Goal: Information Seeking & Learning: Find specific fact

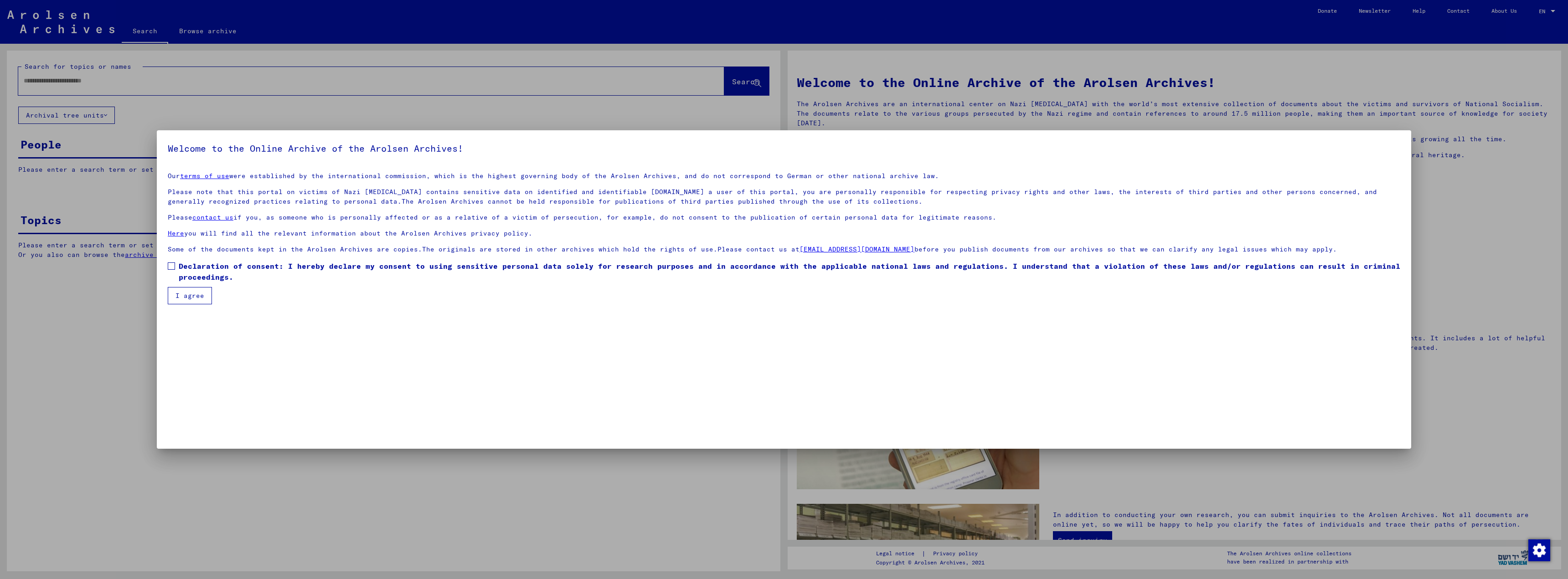
click at [173, 264] on span at bounding box center [172, 266] width 7 height 7
drag, startPoint x: 186, startPoint y: 296, endPoint x: 187, endPoint y: 291, distance: 5.1
click at [187, 294] on button "I agree" at bounding box center [190, 296] width 44 height 17
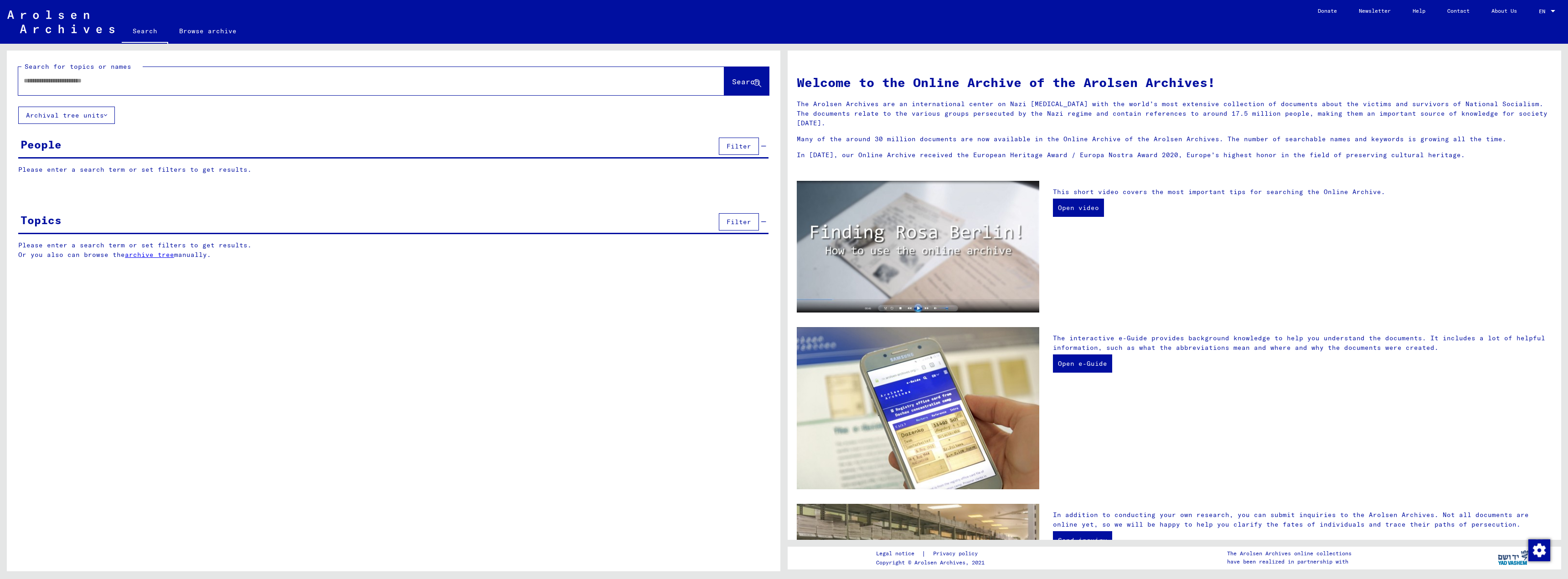
click at [49, 83] on input "text" at bounding box center [360, 81] width 673 height 10
click at [732, 85] on span "Search" at bounding box center [746, 81] width 27 height 9
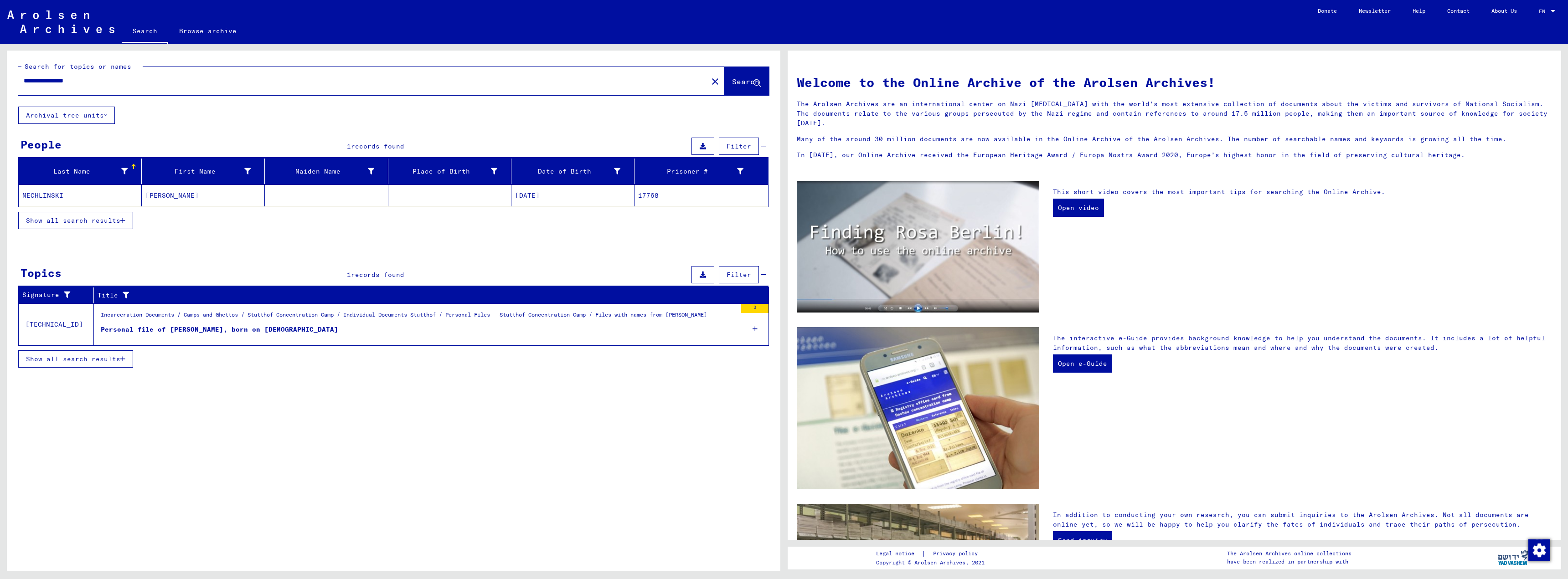
click at [645, 198] on mat-cell "17768" at bounding box center [701, 195] width 133 height 22
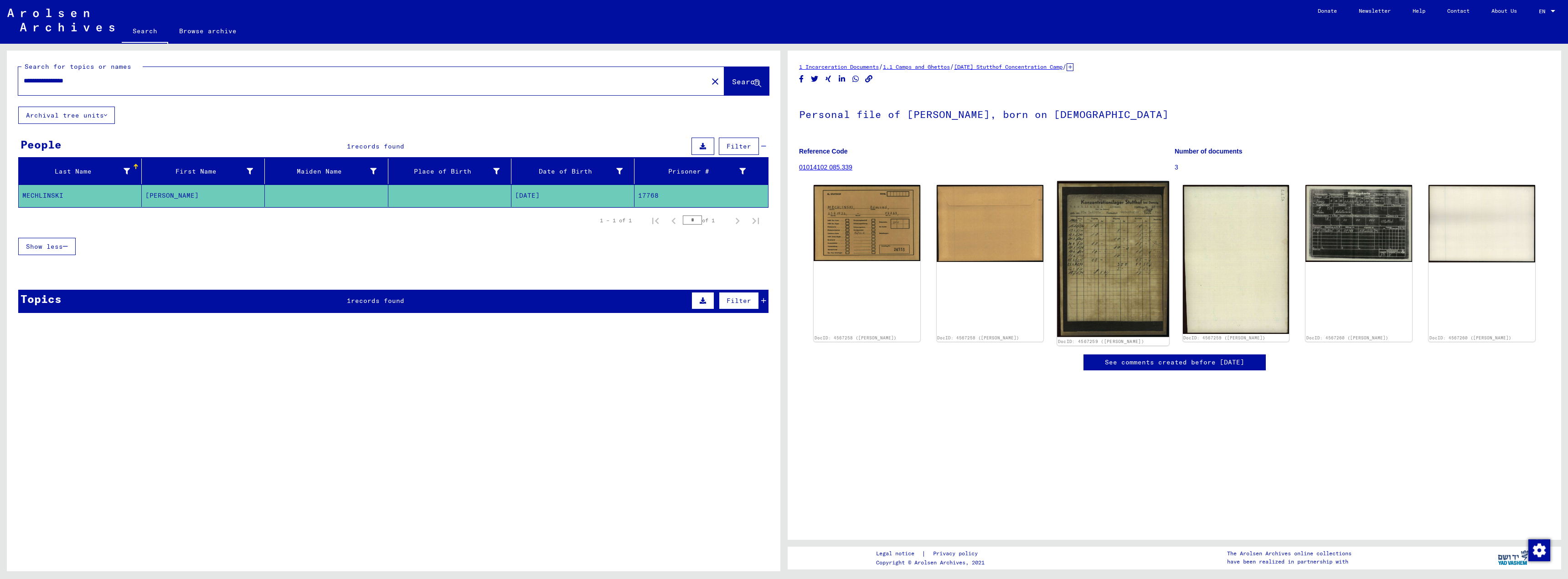
drag, startPoint x: 1055, startPoint y: 177, endPoint x: 1074, endPoint y: 209, distance: 37.2
click at [1078, 227] on div "1 Incarceration Documents / 1.1 Camps and Ghettos / [DATE] Stutthof Concentrati…" at bounding box center [1174, 226] width 751 height 327
click at [1088, 155] on p "Reference Code" at bounding box center [987, 151] width 375 height 10
click at [1117, 248] on img at bounding box center [1113, 259] width 112 height 156
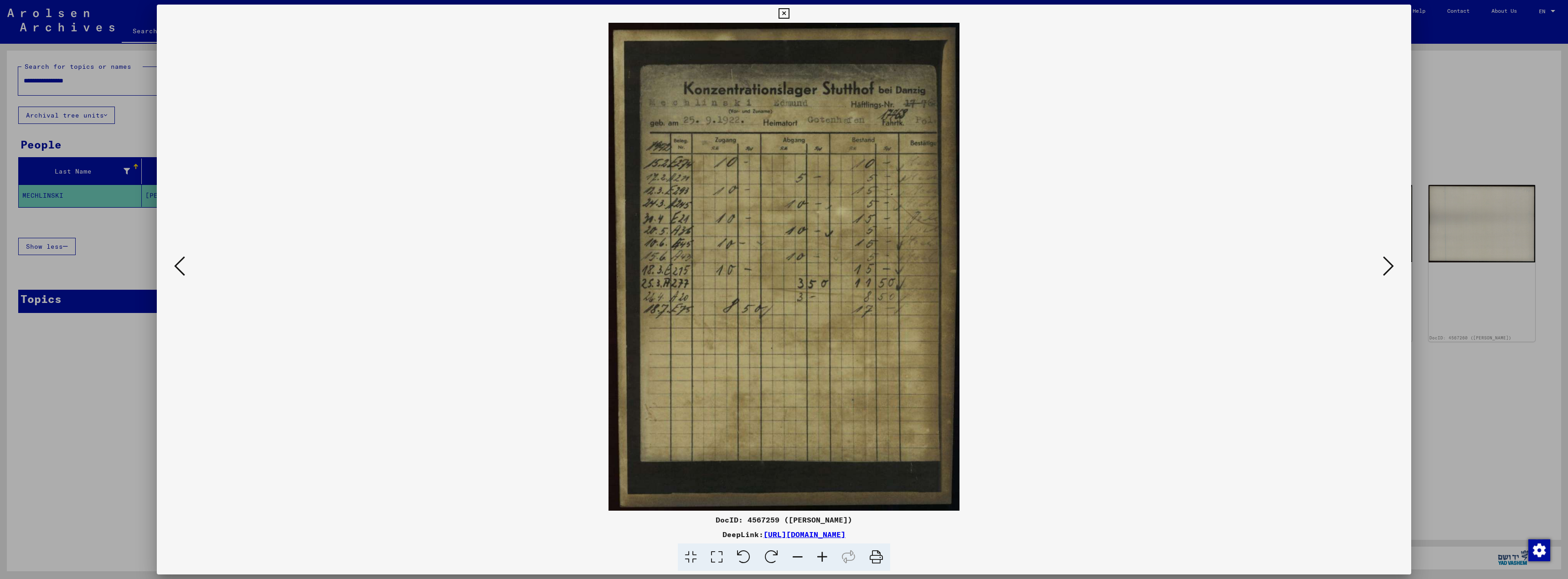
drag, startPoint x: 598, startPoint y: 23, endPoint x: 1015, endPoint y: 521, distance: 649.5
click at [1015, 521] on div "DocID: 4567259 ([PERSON_NAME]) DeepLink: [URL][DOMAIN_NAME]" at bounding box center [784, 288] width 1255 height 567
drag, startPoint x: 582, startPoint y: 15, endPoint x: 1059, endPoint y: 285, distance: 548.1
click at [1059, 285] on div "DocID: 4567259 ([PERSON_NAME]) DeepLink: [URL][DOMAIN_NAME]" at bounding box center [784, 288] width 1255 height 567
copy div
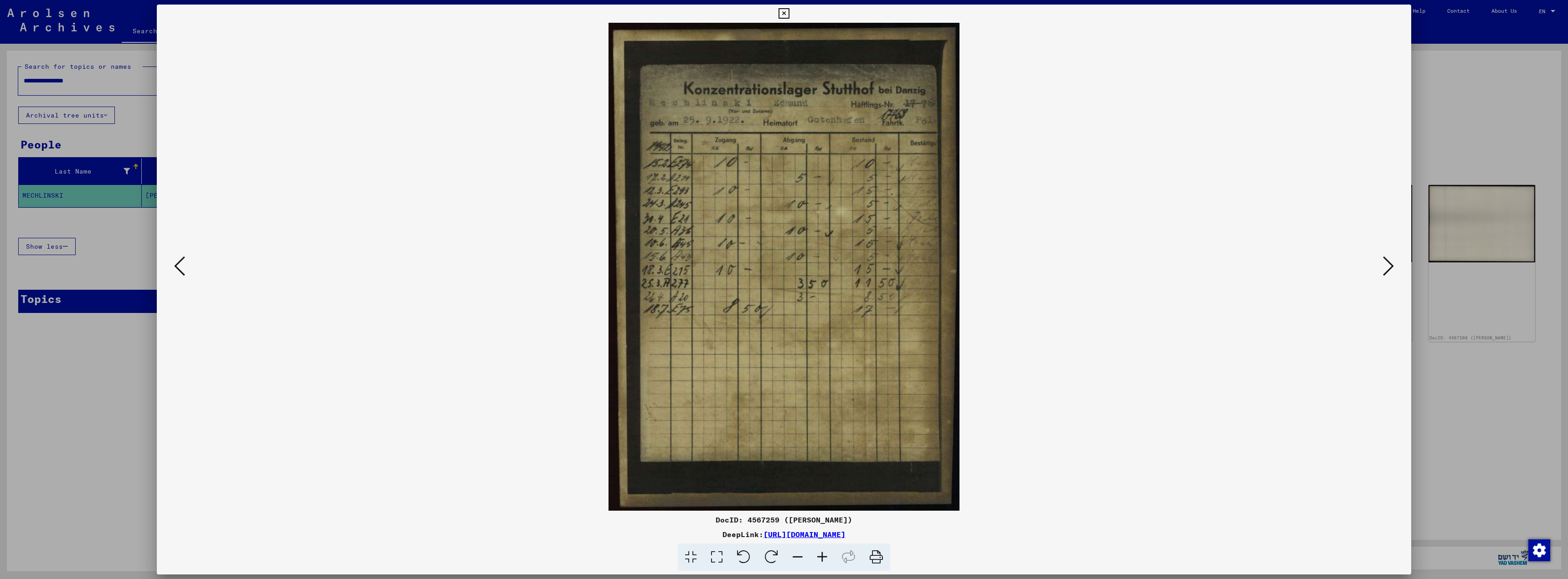
click at [1397, 416] on div at bounding box center [784, 266] width 1255 height 488
click at [1398, 476] on div at bounding box center [784, 266] width 1255 height 488
click at [1384, 262] on icon at bounding box center [1388, 266] width 11 height 22
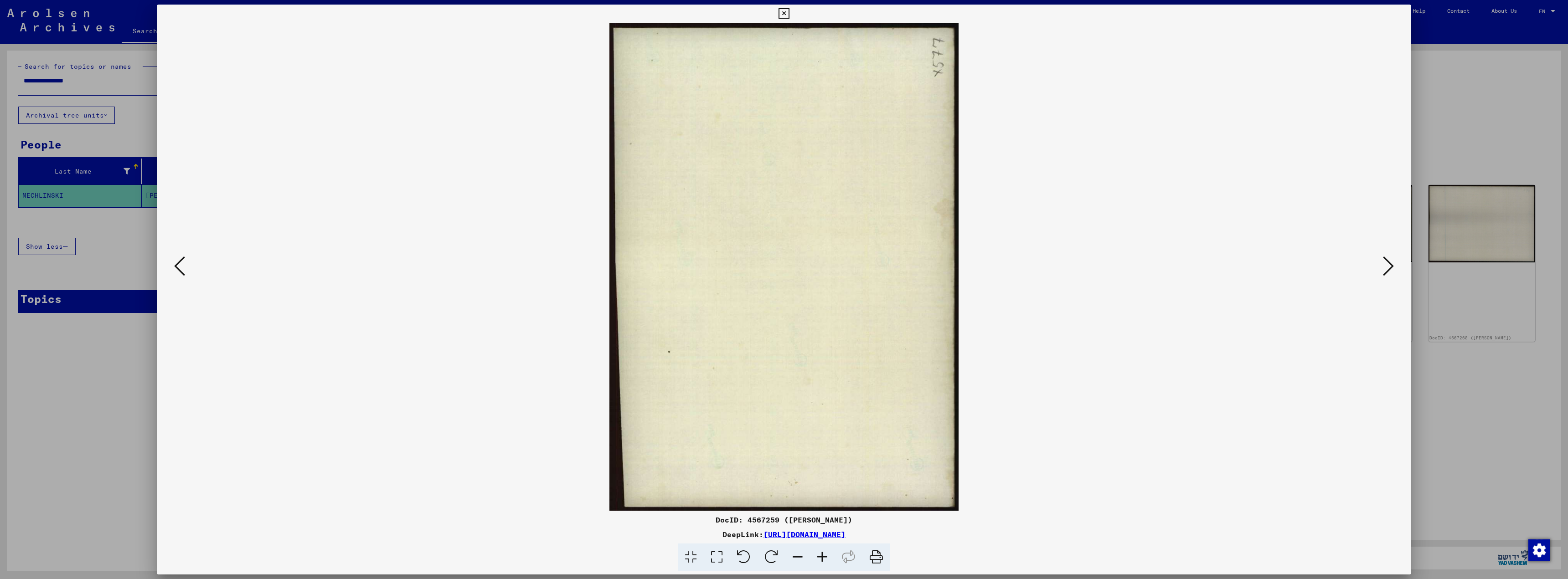
click at [1384, 262] on icon at bounding box center [1388, 266] width 11 height 22
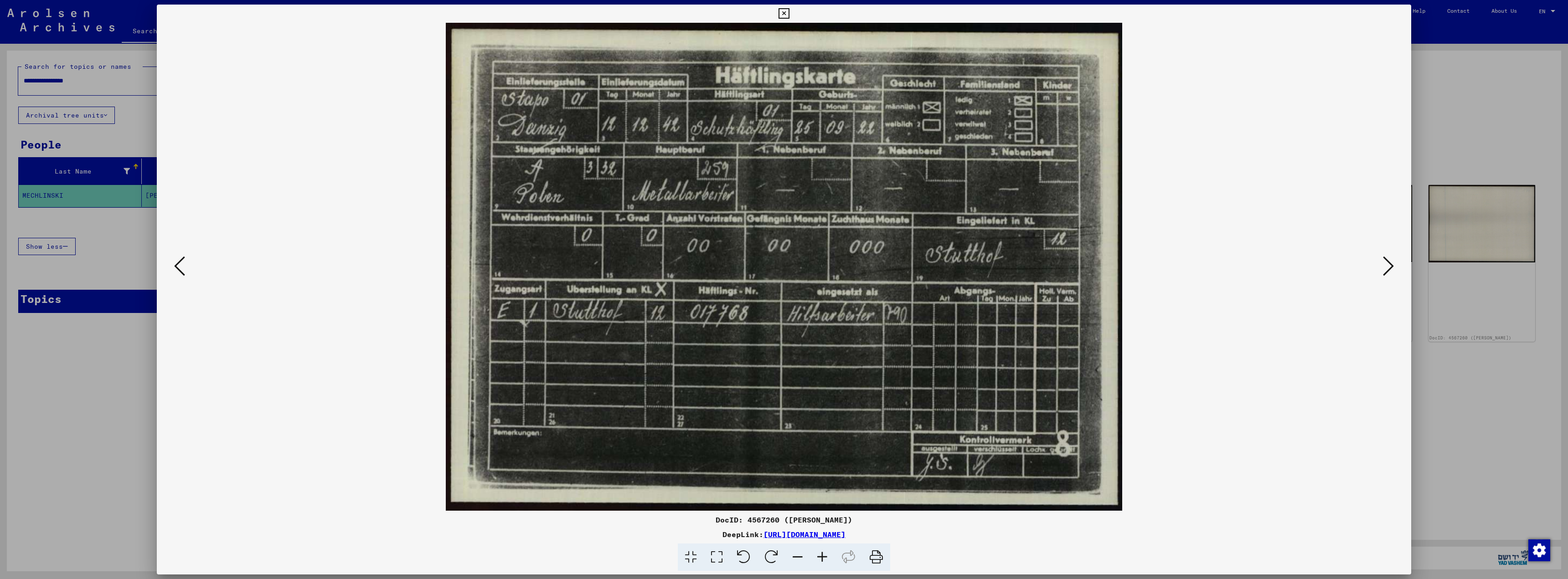
drag, startPoint x: 424, startPoint y: 19, endPoint x: 1007, endPoint y: 461, distance: 731.6
click at [1007, 461] on div "DocID: 4567260 ([PERSON_NAME]) DeepLink: [URL][DOMAIN_NAME]" at bounding box center [784, 288] width 1255 height 567
copy div
click at [1396, 396] on div at bounding box center [784, 266] width 1255 height 488
click at [780, 17] on icon at bounding box center [783, 13] width 10 height 11
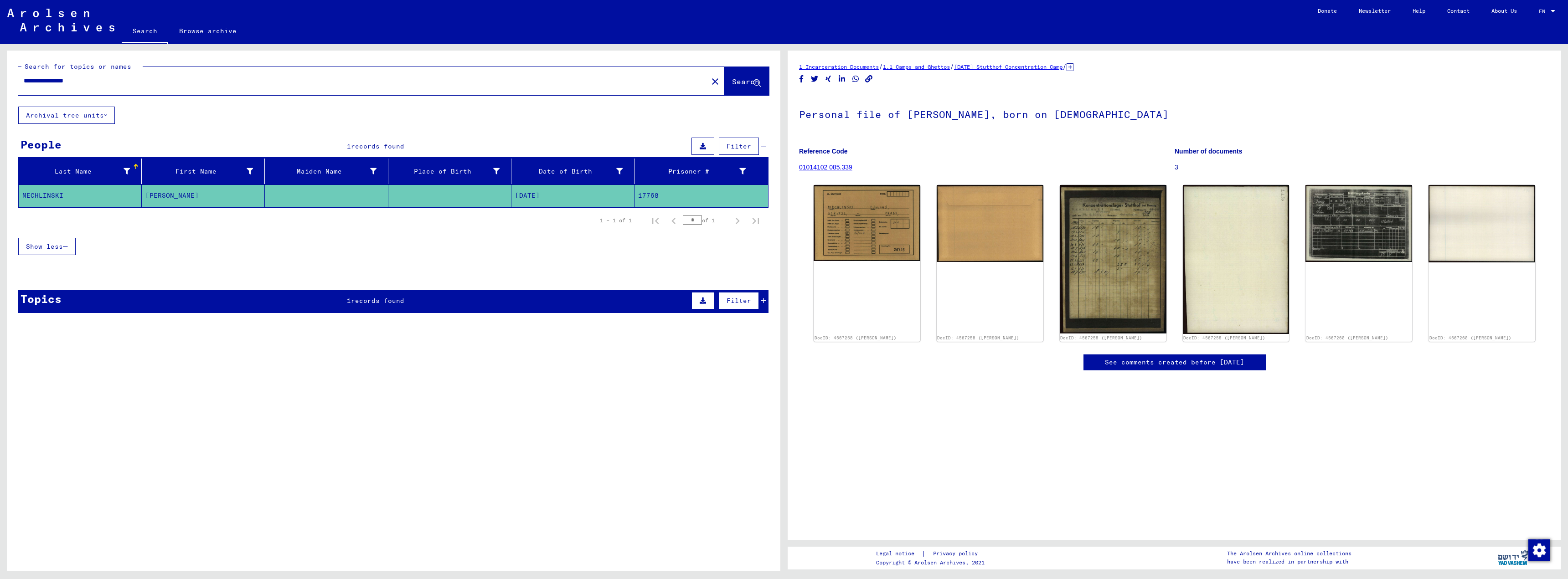
click at [97, 85] on input "**********" at bounding box center [363, 81] width 679 height 10
type input "*"
click at [748, 86] on span "Search" at bounding box center [747, 82] width 29 height 10
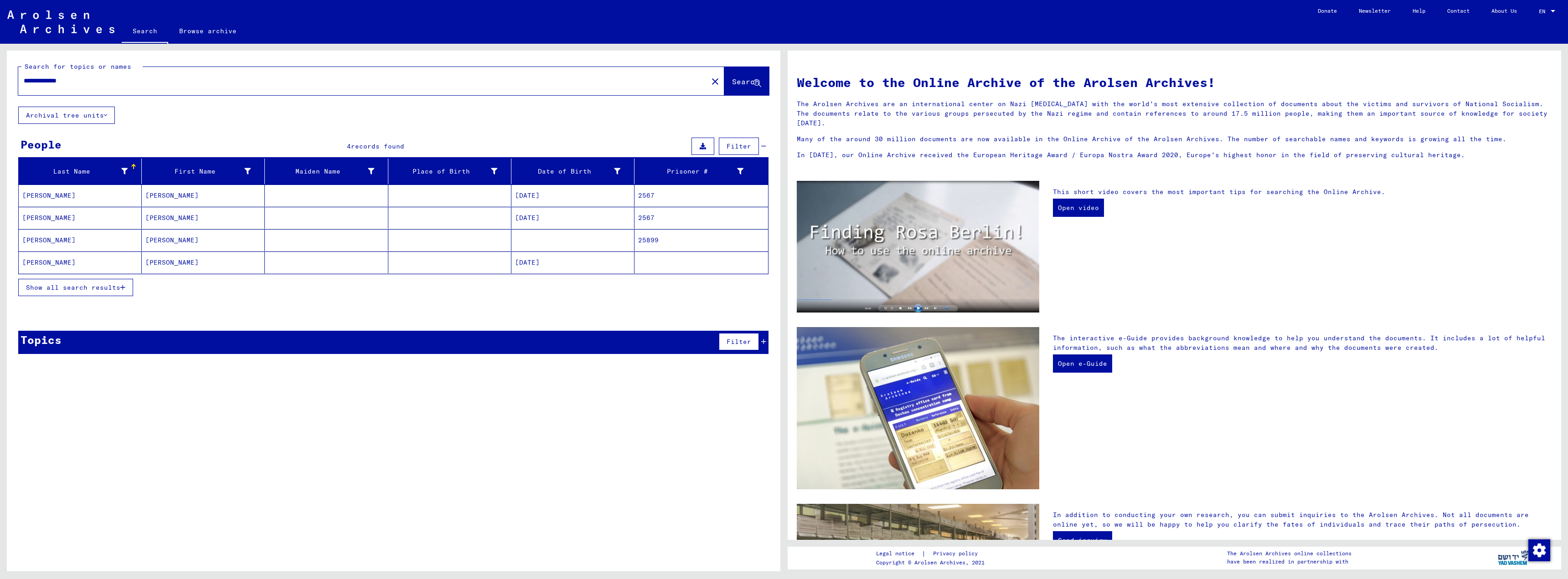
click at [122, 286] on icon "button" at bounding box center [123, 287] width 5 height 6
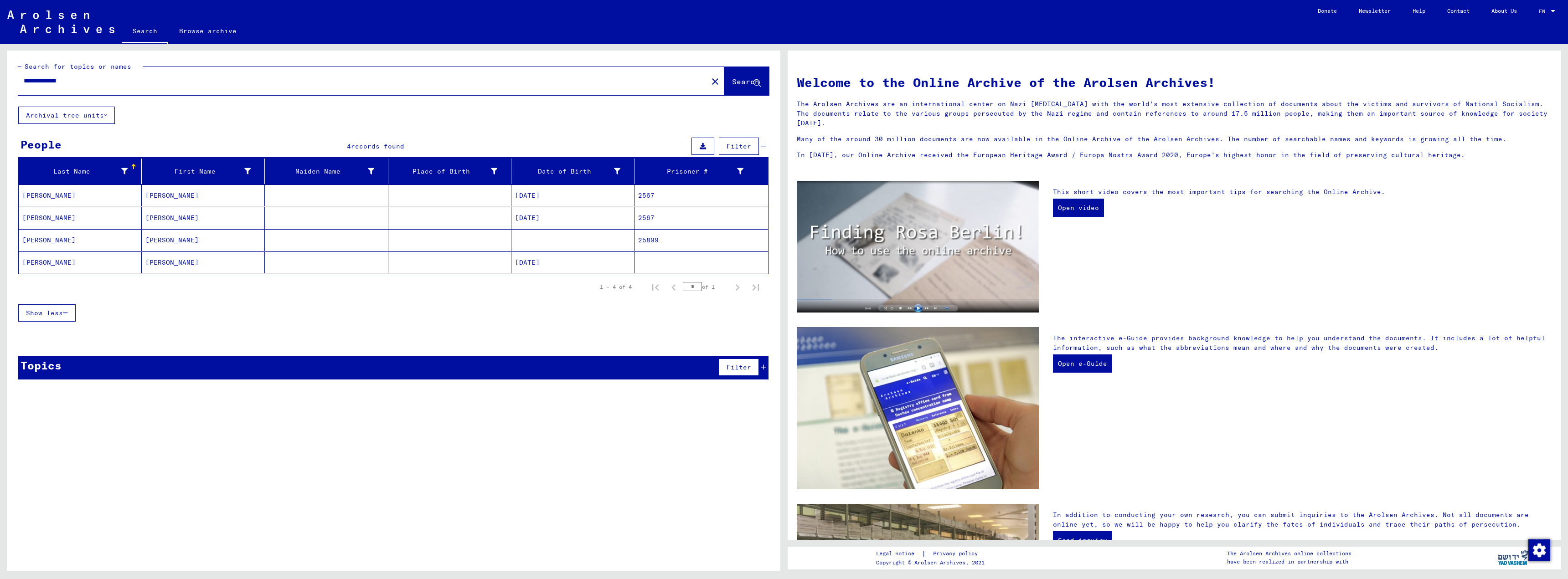
click at [83, 82] on input "**********" at bounding box center [360, 81] width 673 height 10
type input "*"
click at [743, 86] on span "Search" at bounding box center [746, 81] width 27 height 9
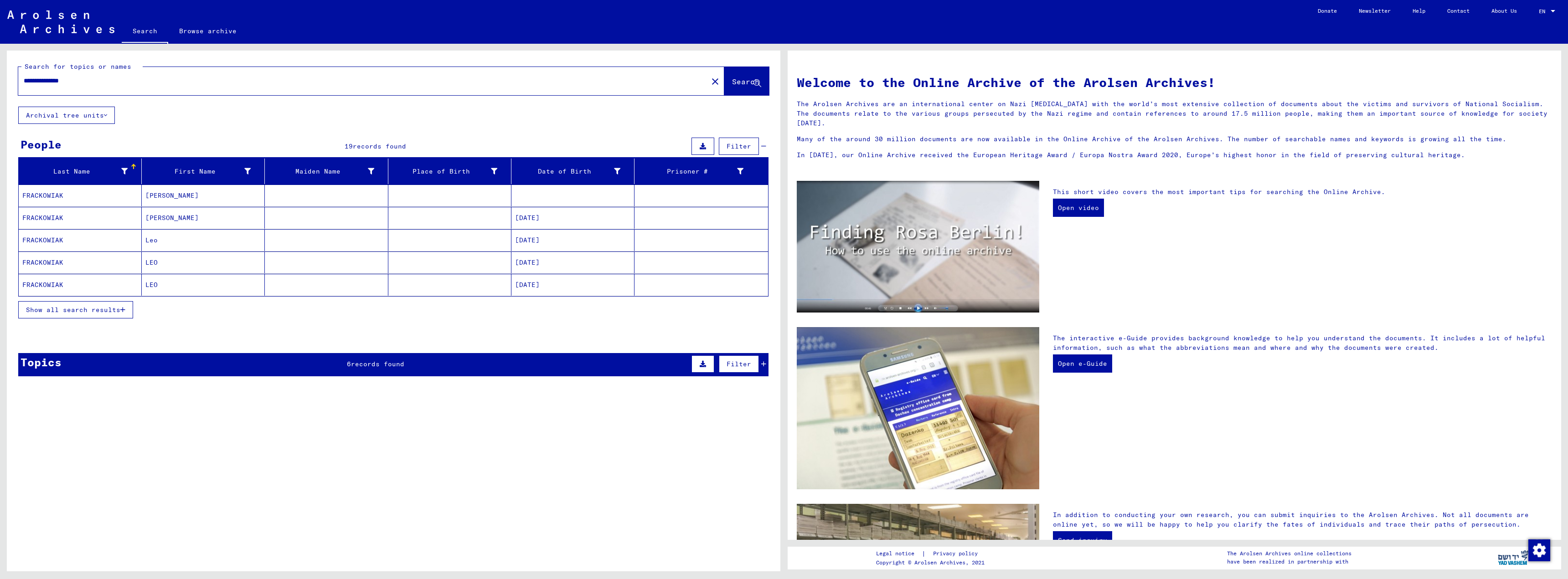
click at [124, 311] on icon "button" at bounding box center [123, 310] width 5 height 6
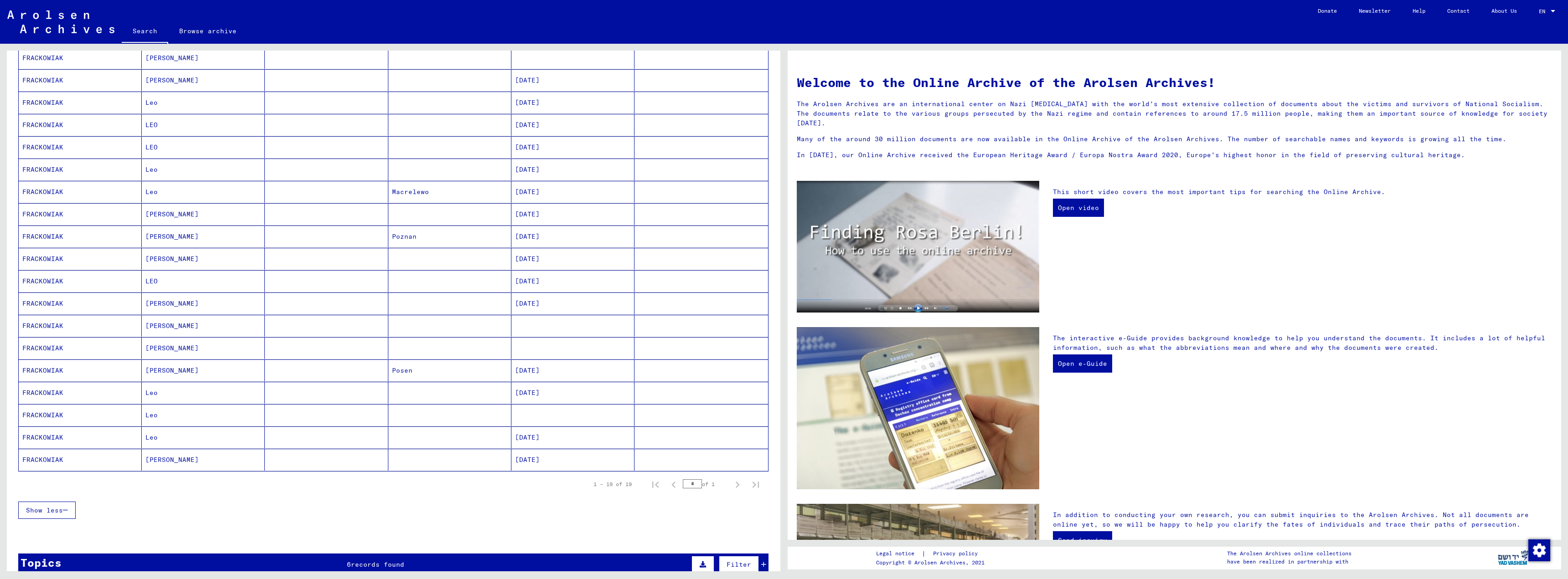
scroll to position [182, 0]
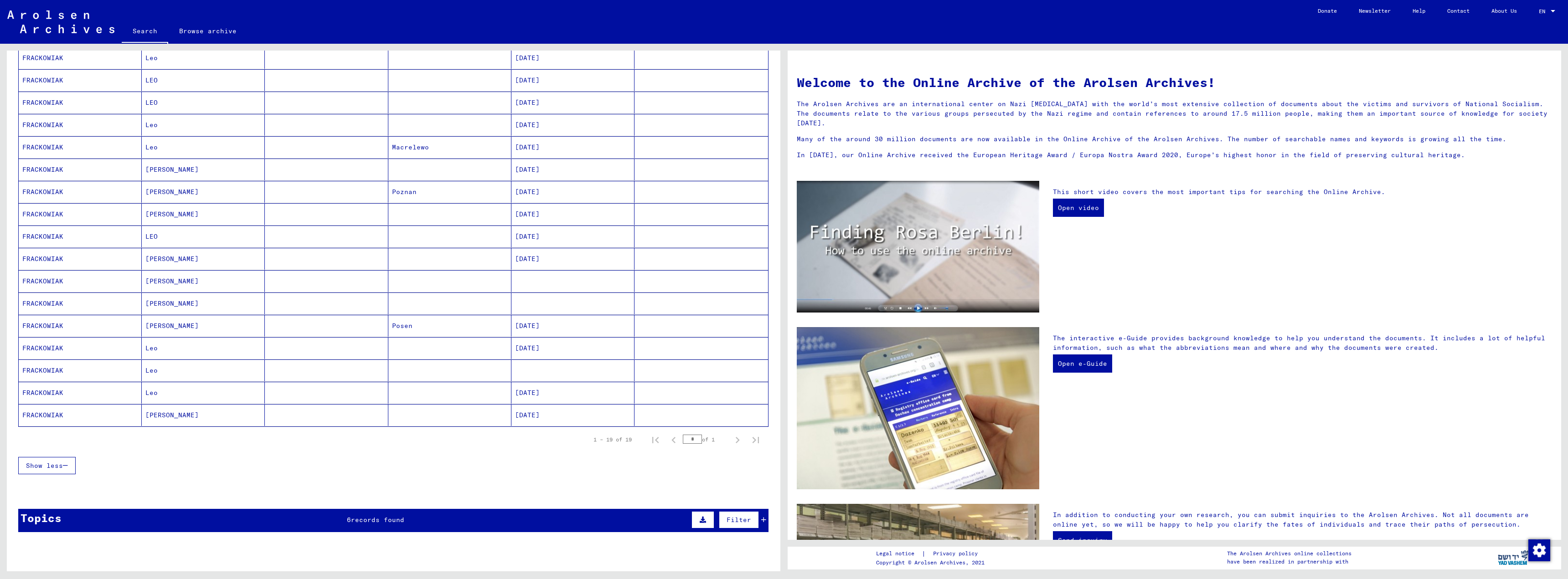
click at [532, 237] on mat-cell "[DATE]" at bounding box center [573, 237] width 123 height 22
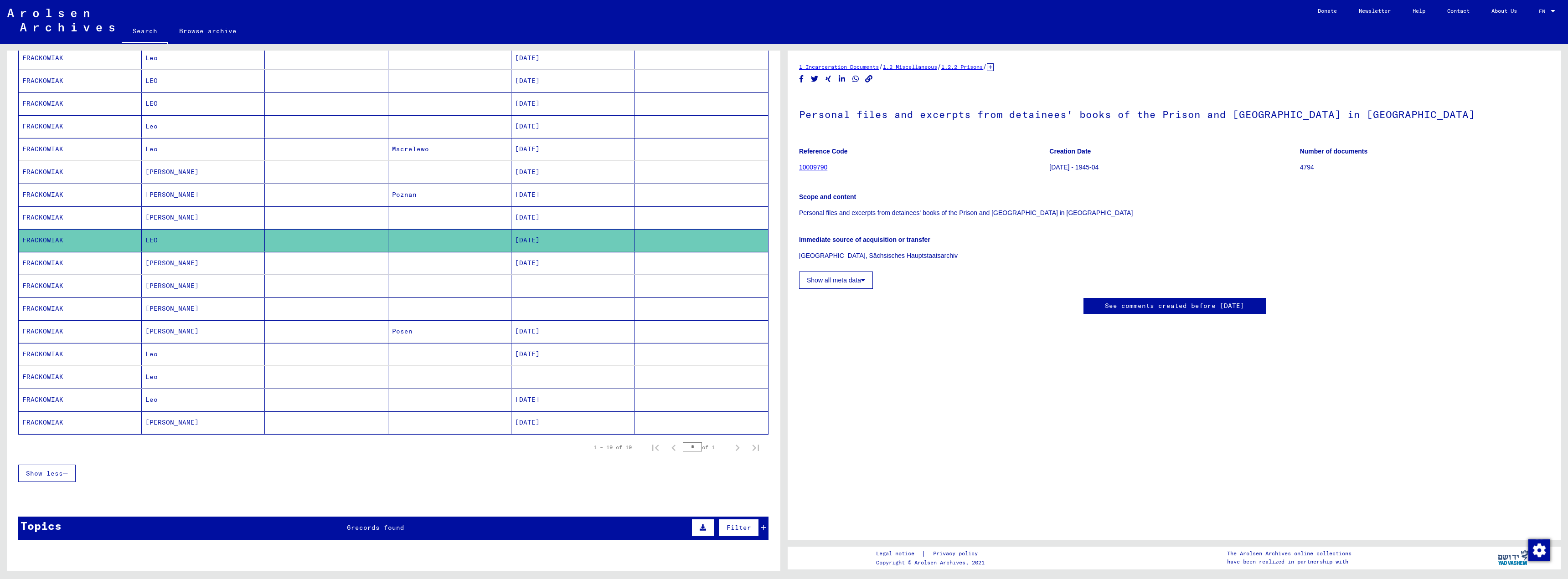
click at [523, 219] on mat-cell "[DATE]" at bounding box center [573, 217] width 123 height 23
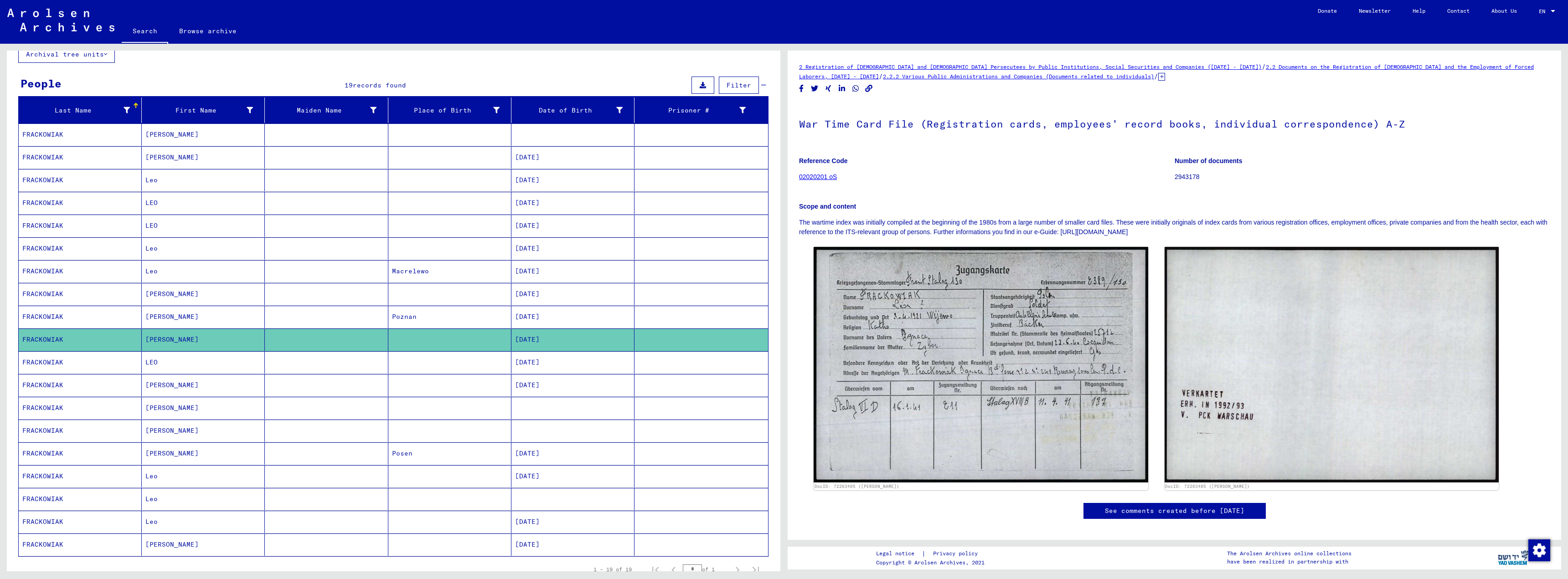
scroll to position [1, 0]
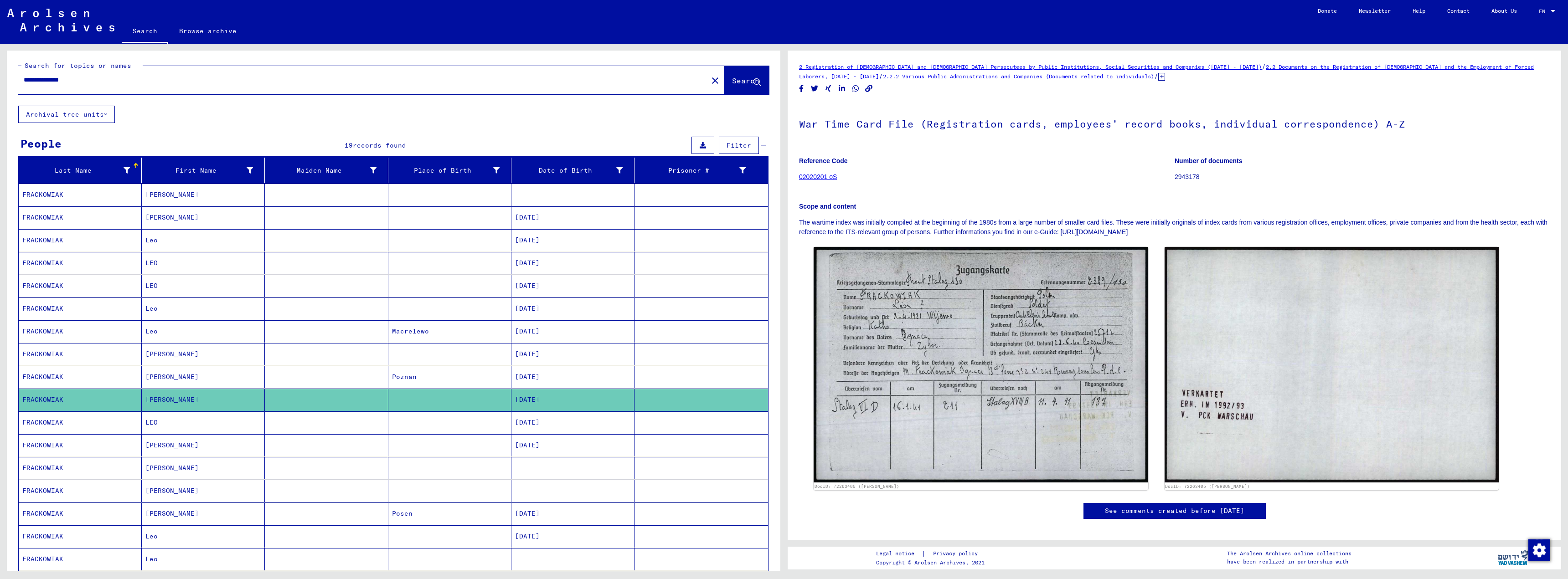
click at [525, 221] on mat-cell "[DATE]" at bounding box center [573, 217] width 123 height 23
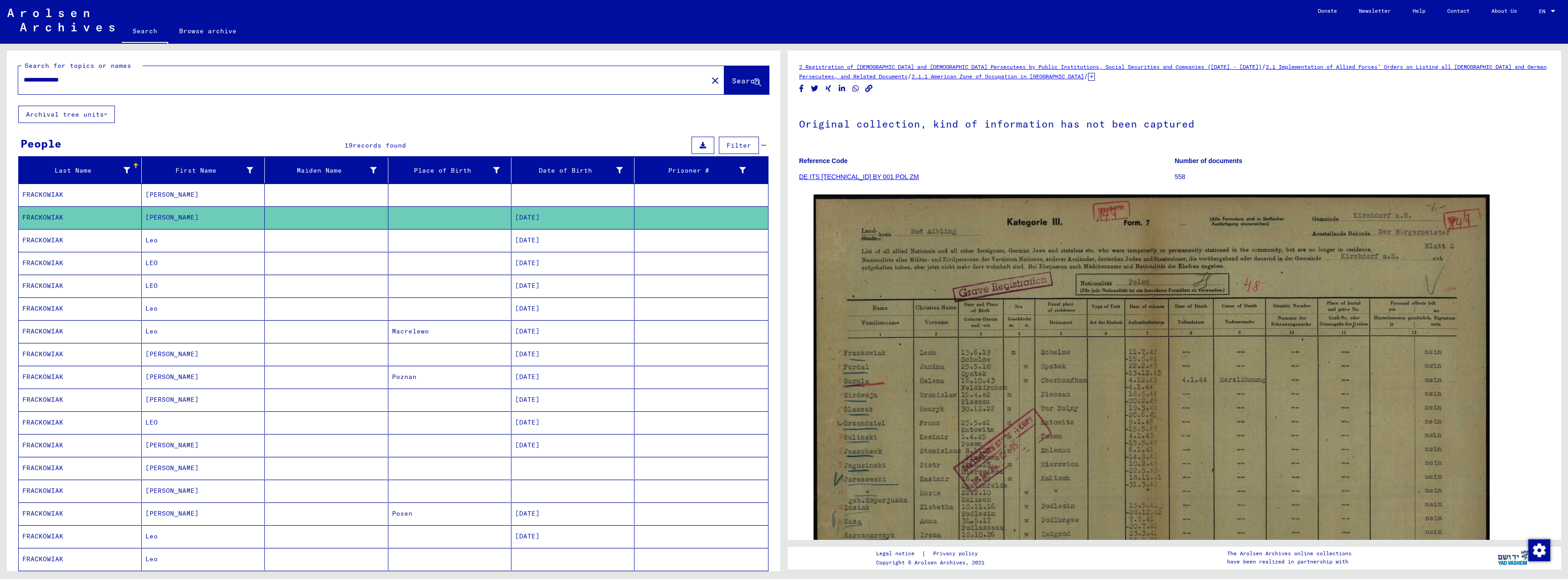
click at [536, 240] on mat-cell "[DATE]" at bounding box center [573, 240] width 123 height 23
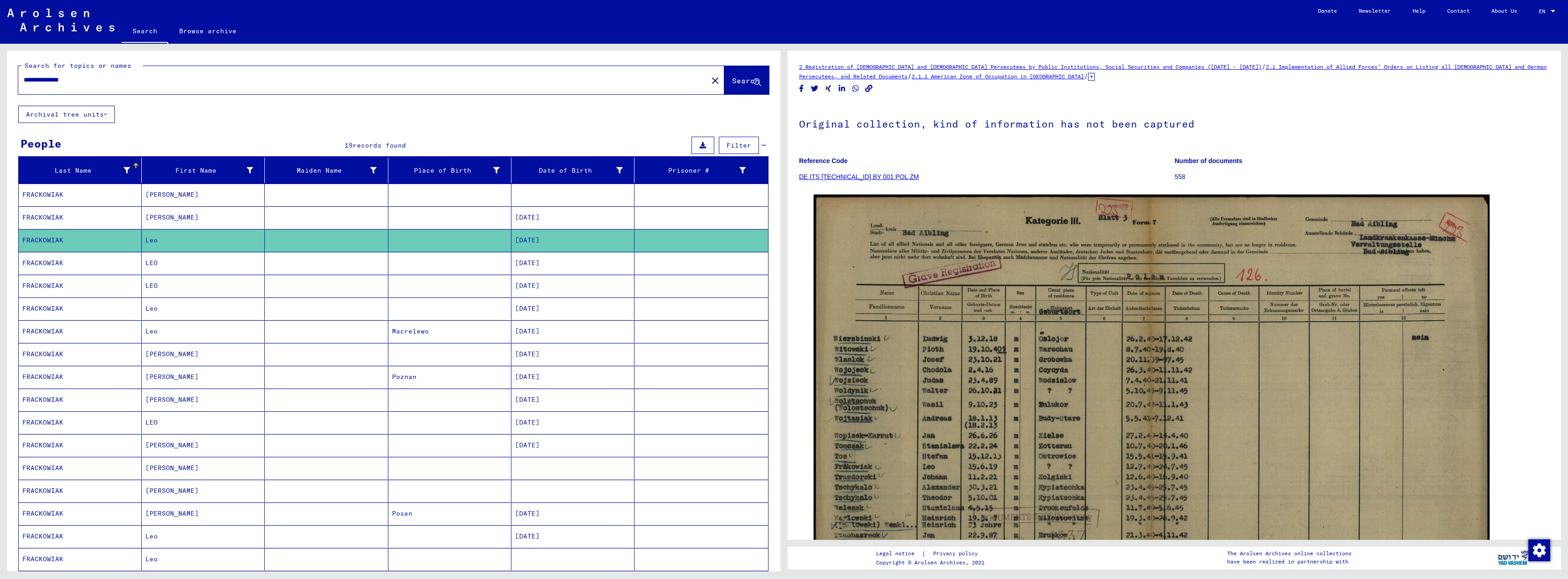
click at [534, 263] on mat-cell "[DATE]" at bounding box center [573, 263] width 123 height 23
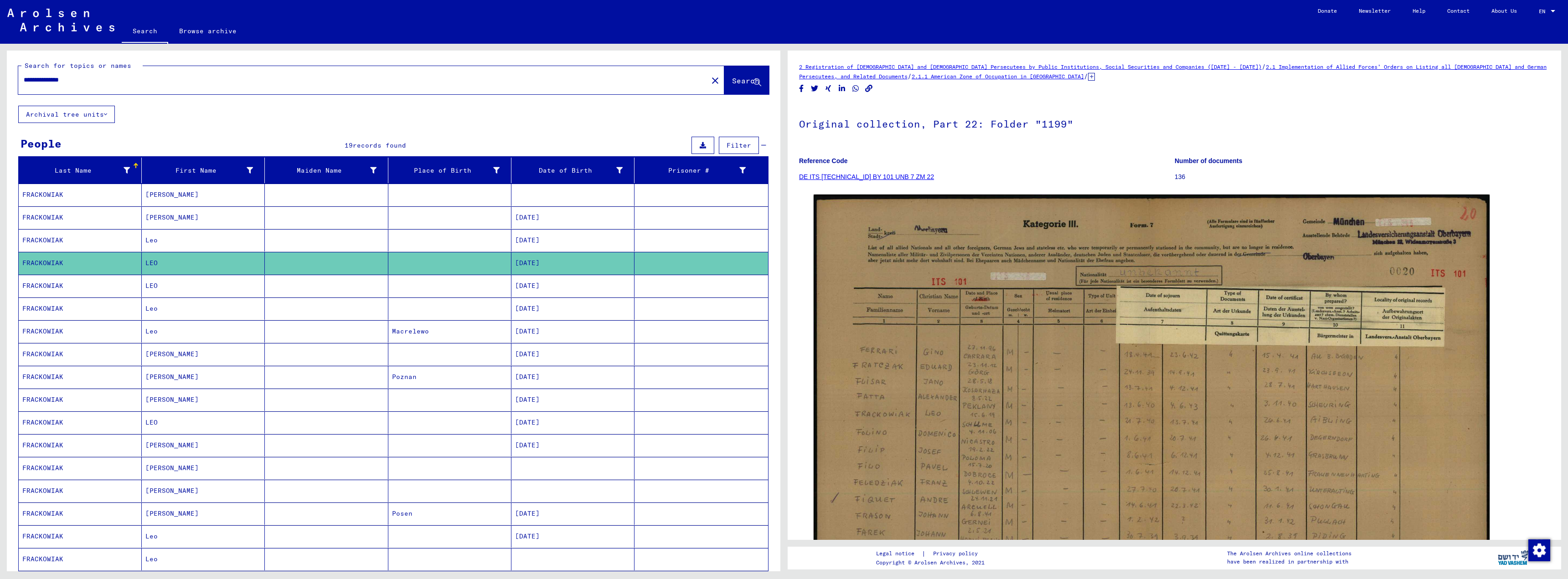
click at [532, 284] on mat-cell "[DATE]" at bounding box center [573, 286] width 123 height 23
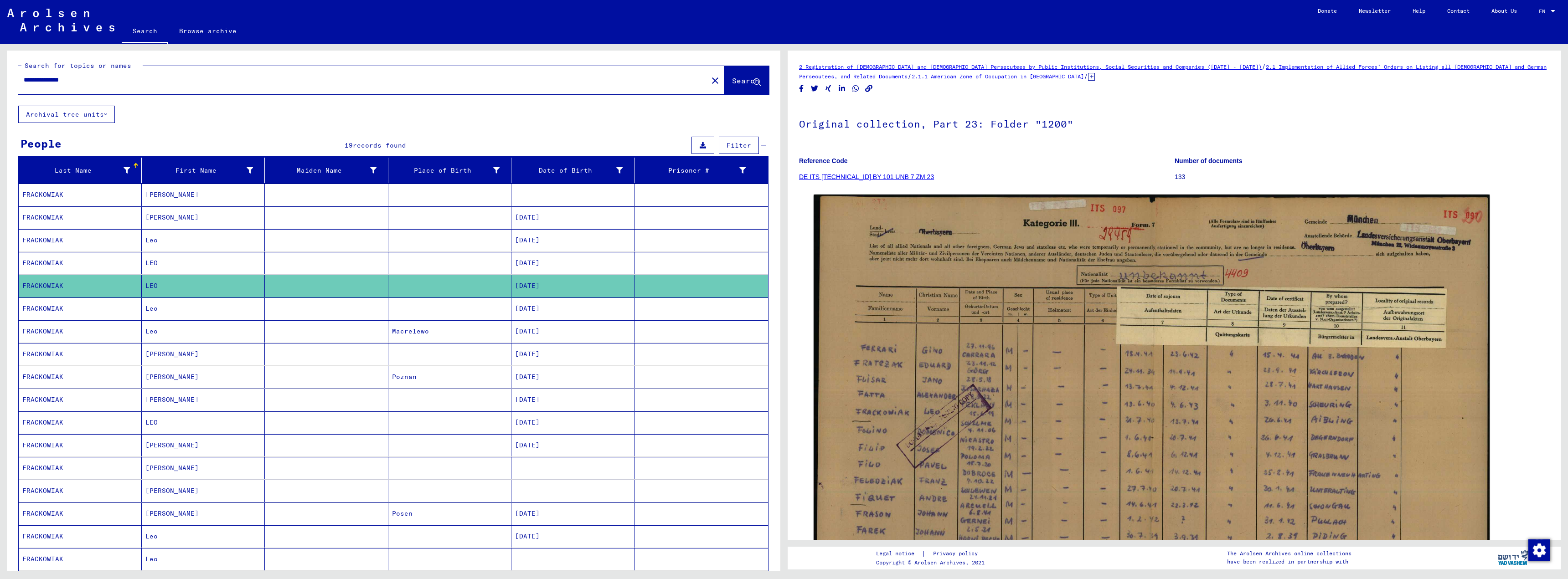
click at [534, 309] on mat-cell "[DATE]" at bounding box center [573, 308] width 123 height 23
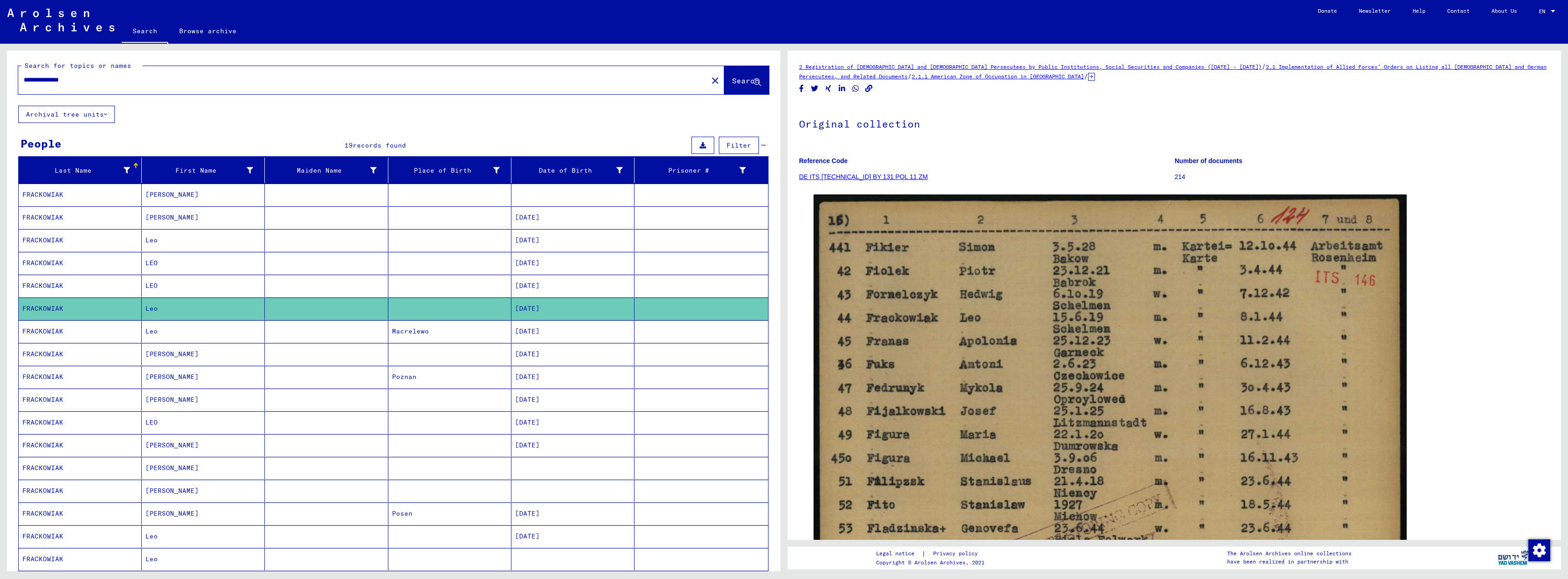
click at [534, 401] on mat-cell "[DATE]" at bounding box center [573, 400] width 123 height 23
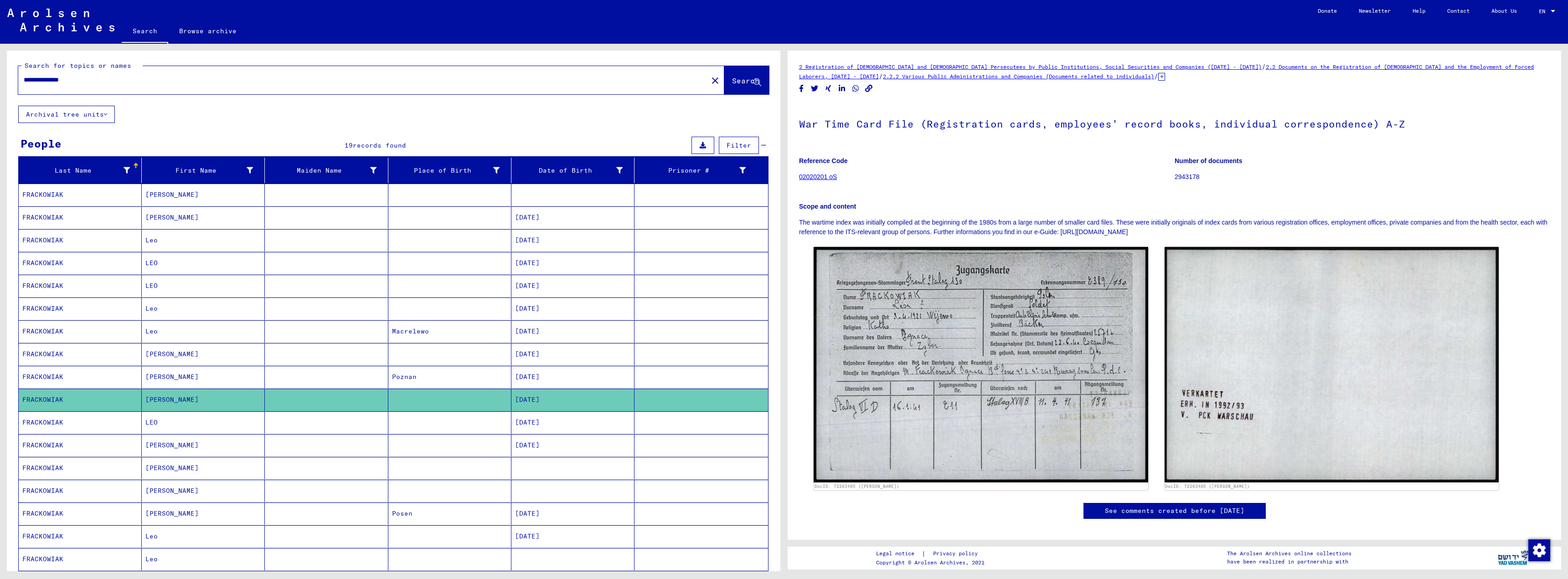
click at [104, 81] on input "**********" at bounding box center [363, 80] width 679 height 10
type input "*"
click at [732, 83] on span "Search" at bounding box center [746, 80] width 27 height 9
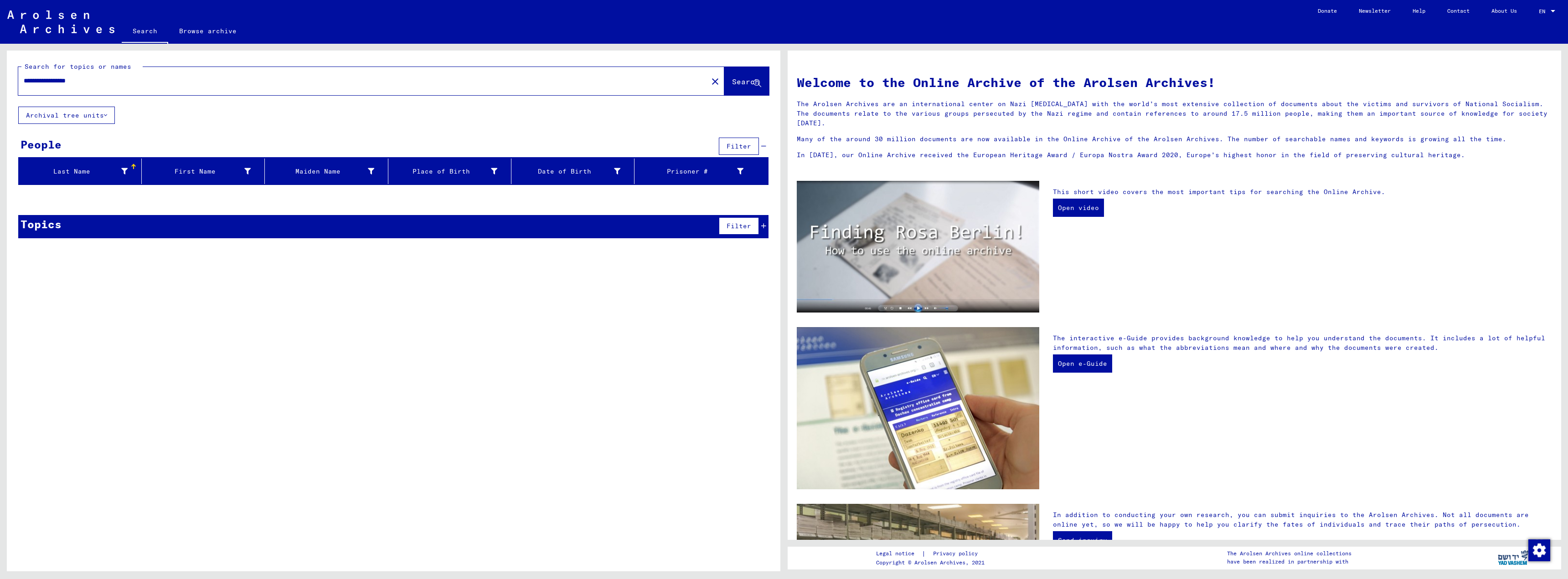
click at [732, 83] on span "Search" at bounding box center [746, 81] width 27 height 9
click at [96, 81] on input "**********" at bounding box center [360, 81] width 673 height 10
type input "*"
type input "**********"
click at [749, 81] on span "Search" at bounding box center [746, 81] width 27 height 9
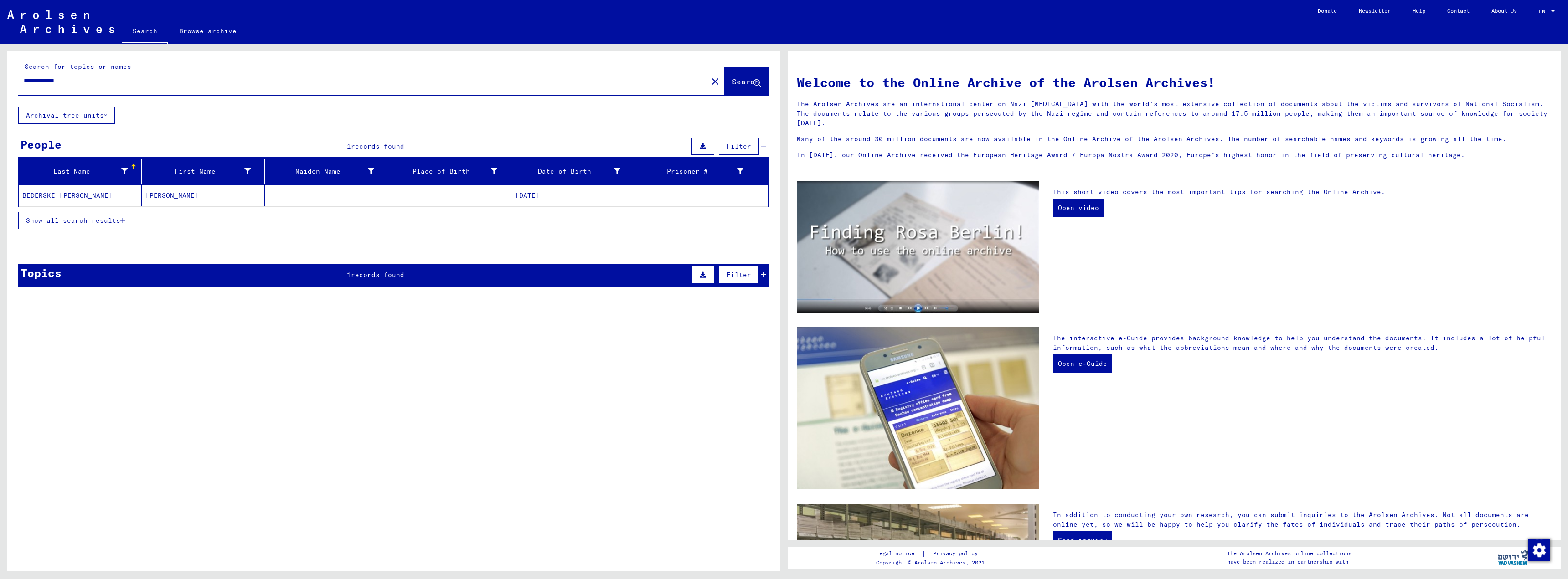
click at [127, 217] on button "Show all search results" at bounding box center [75, 220] width 115 height 17
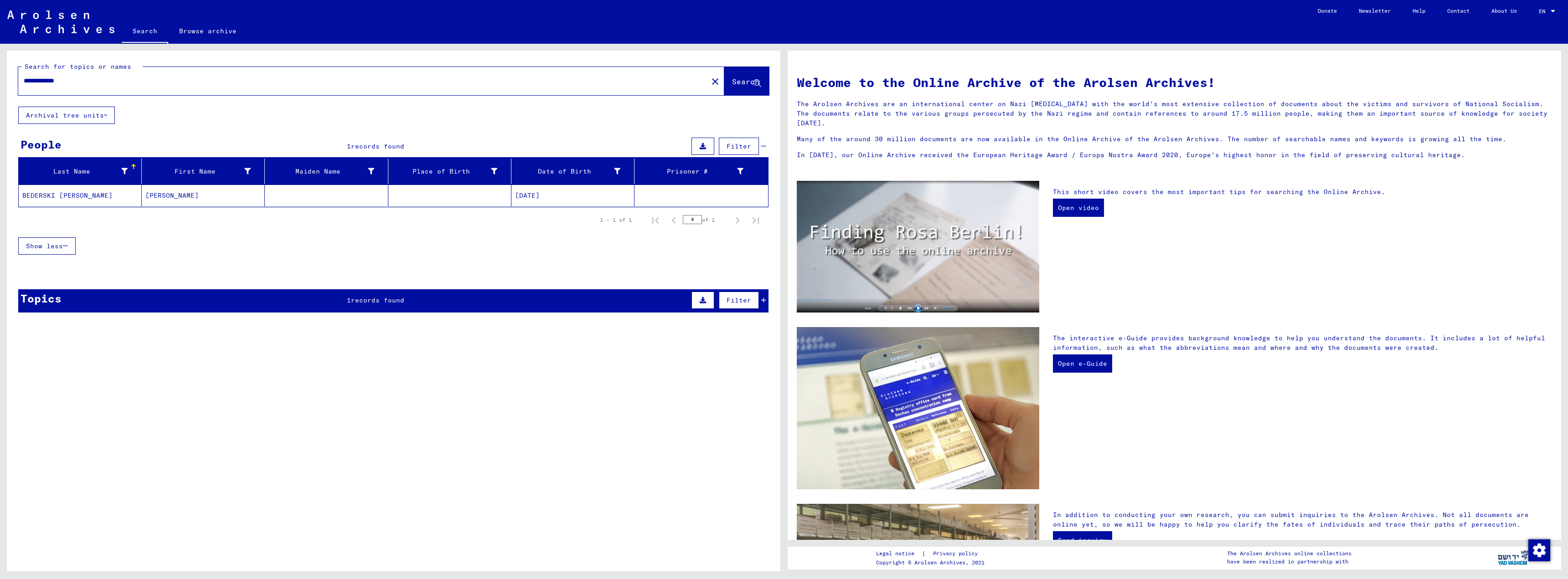
click at [533, 195] on mat-cell "[DATE]" at bounding box center [573, 195] width 123 height 22
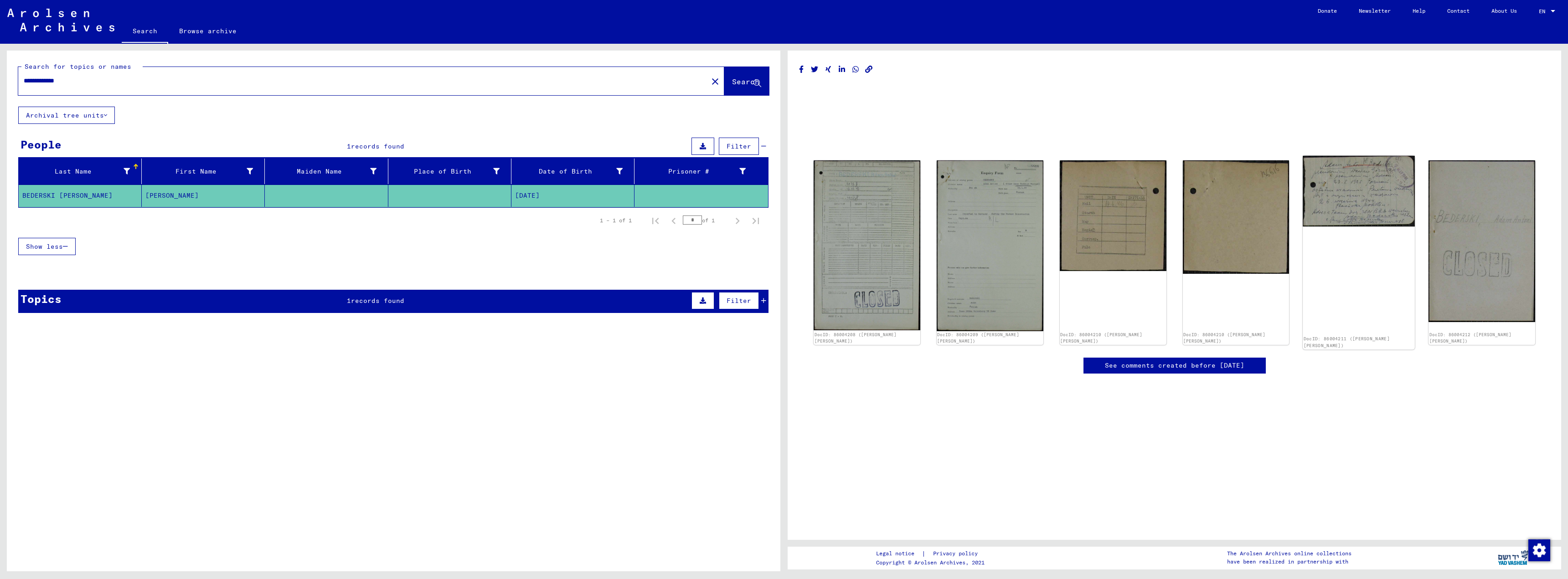
click at [1337, 206] on img at bounding box center [1359, 191] width 112 height 71
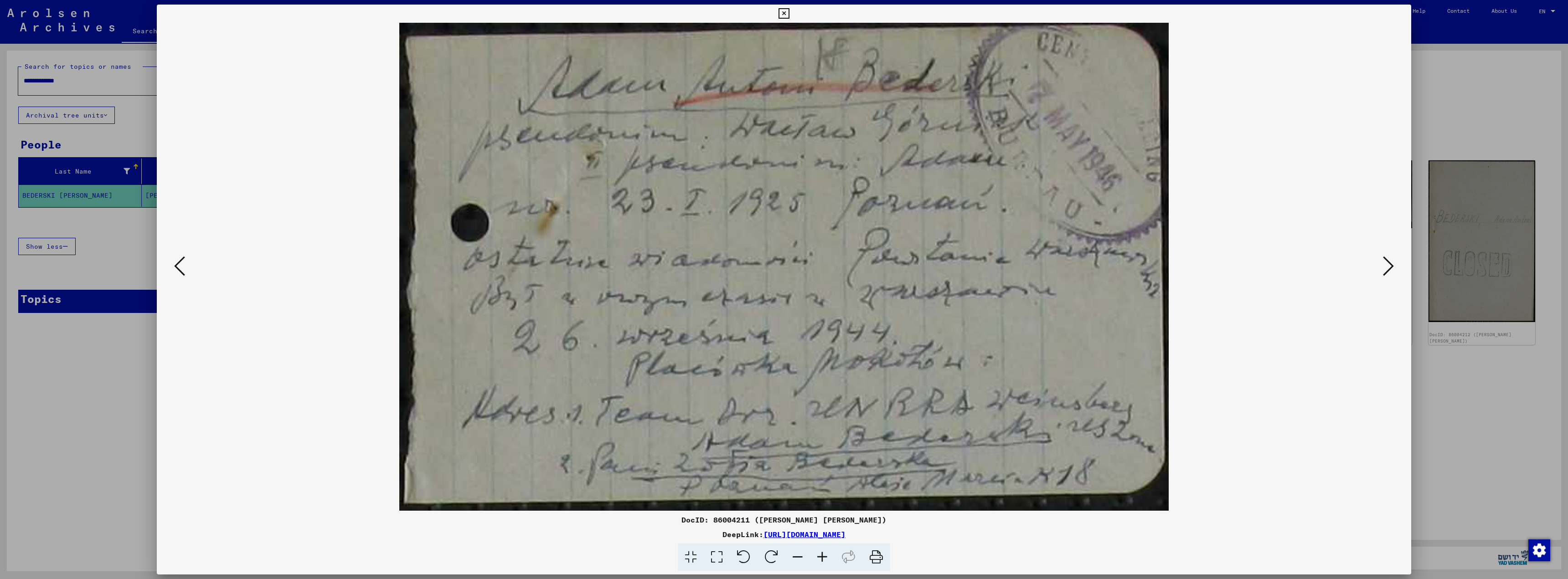
click at [781, 12] on icon at bounding box center [783, 13] width 10 height 11
